Goal: Task Accomplishment & Management: Complete application form

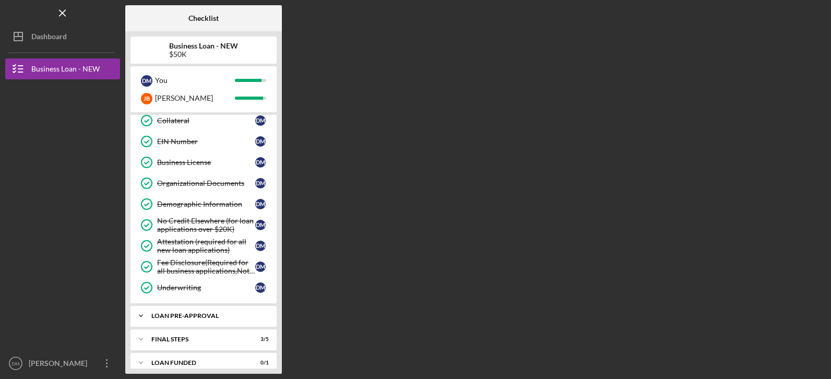
scroll to position [292, 0]
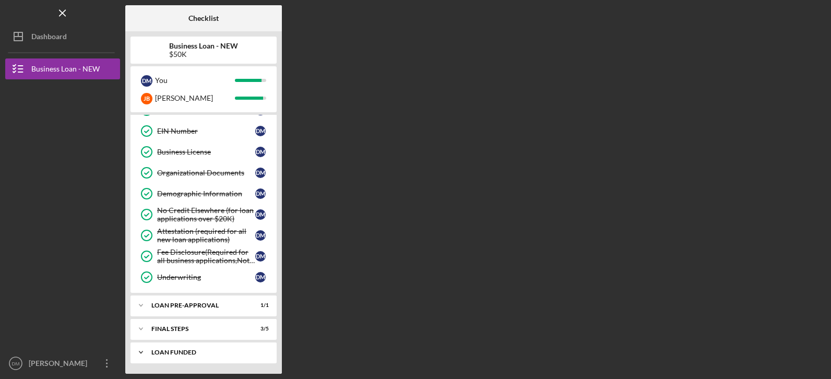
click at [139, 352] on icon "Icon/Expander" at bounding box center [140, 352] width 21 height 21
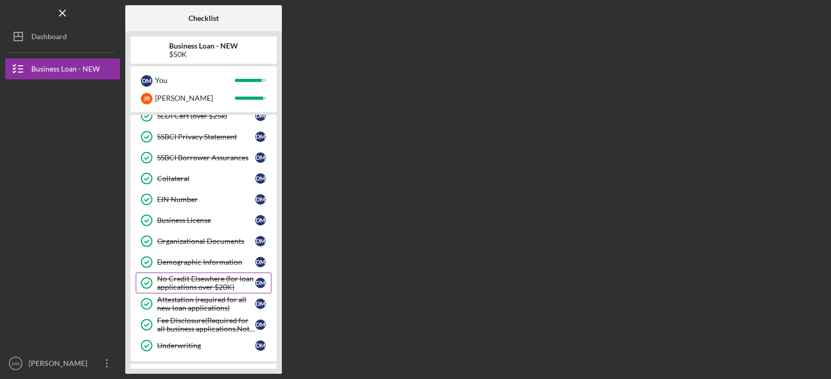
scroll to position [58, 0]
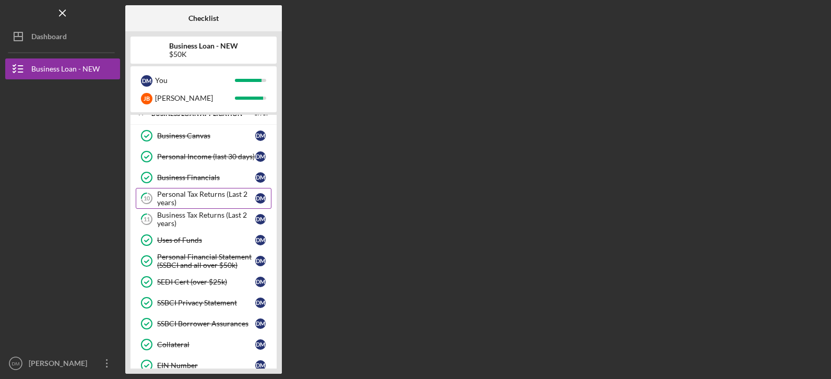
click at [190, 192] on div "Personal Tax Returns (Last 2 years)" at bounding box center [206, 198] width 98 height 17
